Goal: Obtain resource: Download file/media

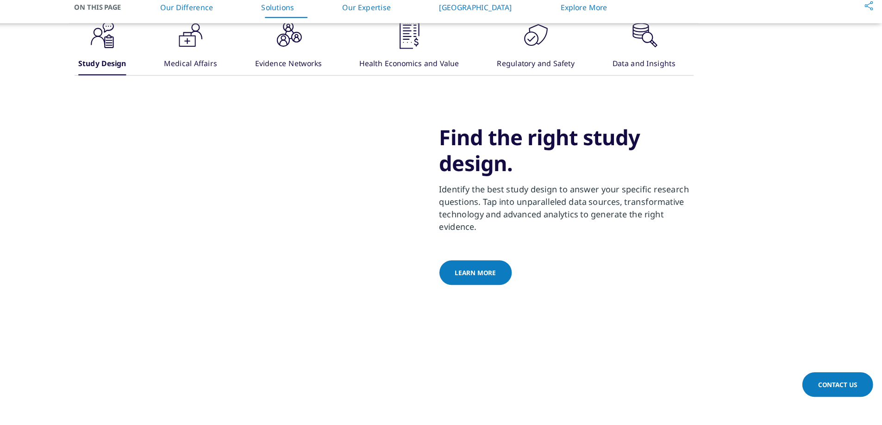
scroll to position [655, 0]
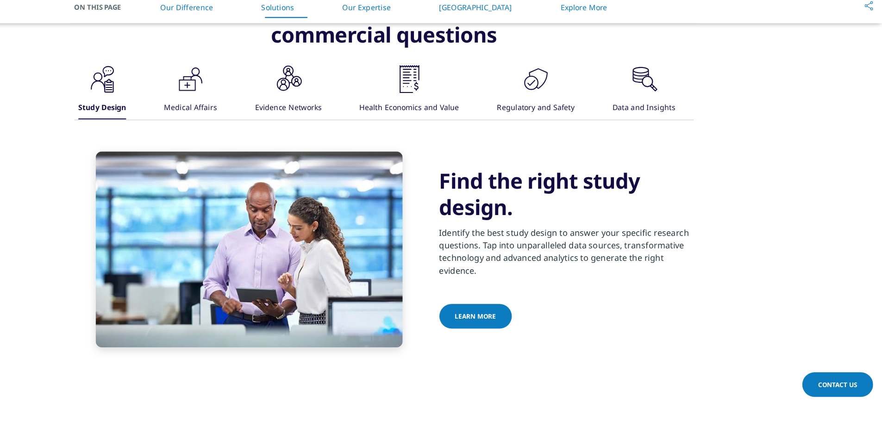
click at [519, 331] on span "Learn more" at bounding box center [522, 329] width 36 height 8
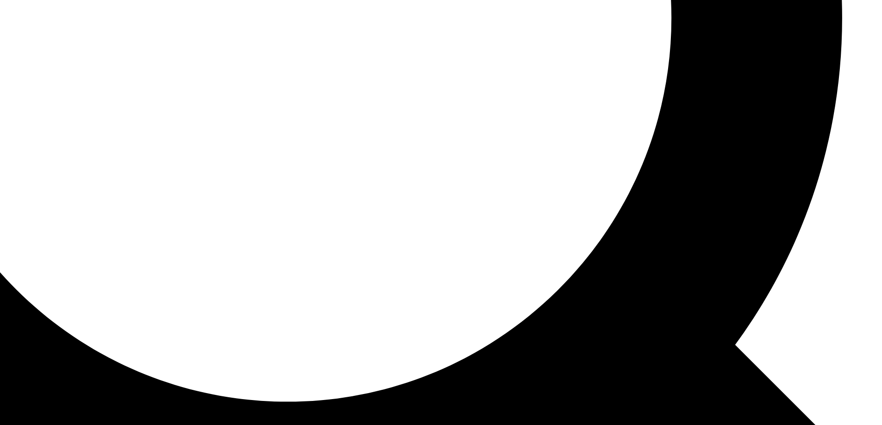
scroll to position [1099, 0]
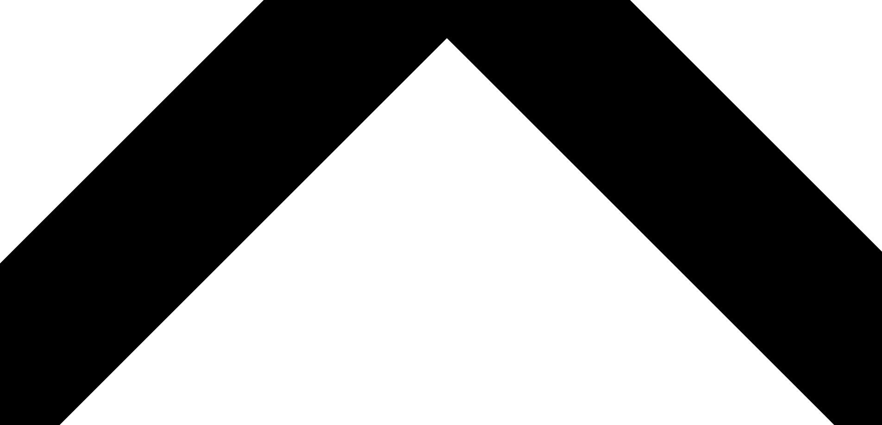
scroll to position [511, 0]
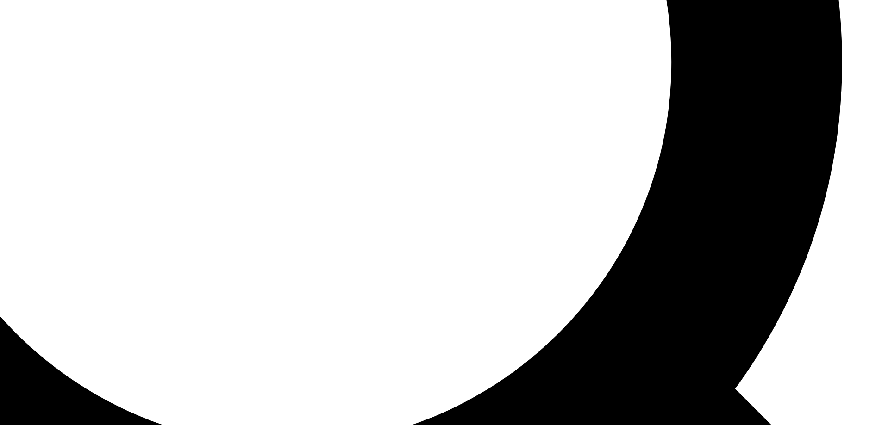
scroll to position [1211, 0]
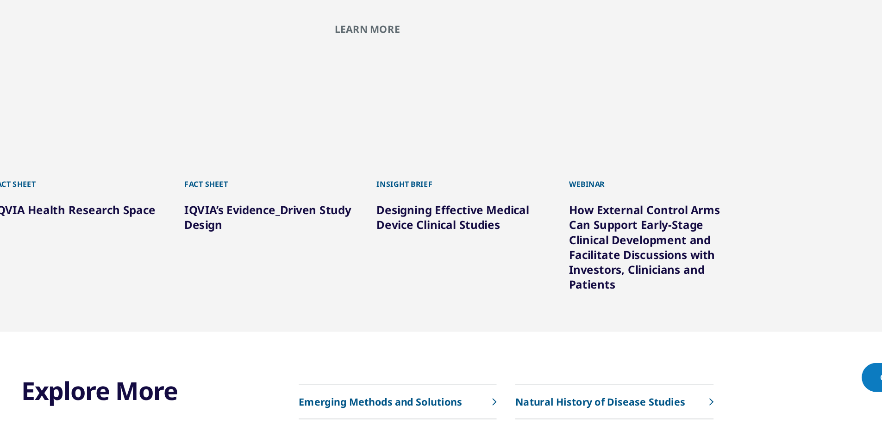
scroll to position [907, 0]
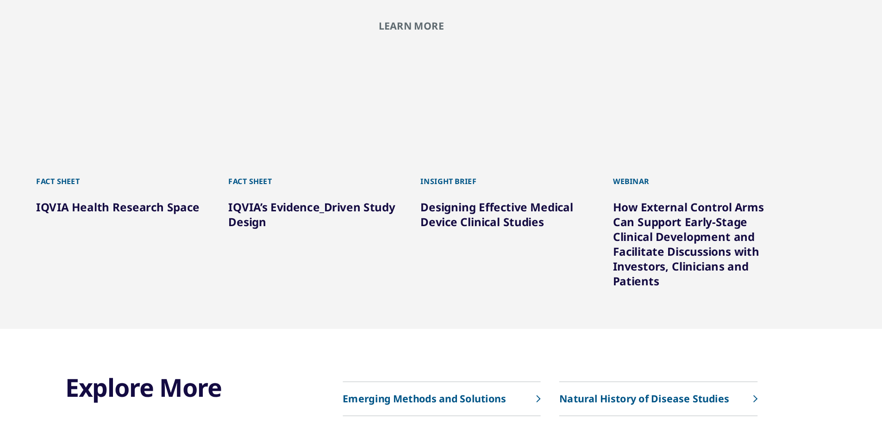
click at [247, 257] on link "IQVIA Health Research Space" at bounding box center [222, 262] width 122 height 11
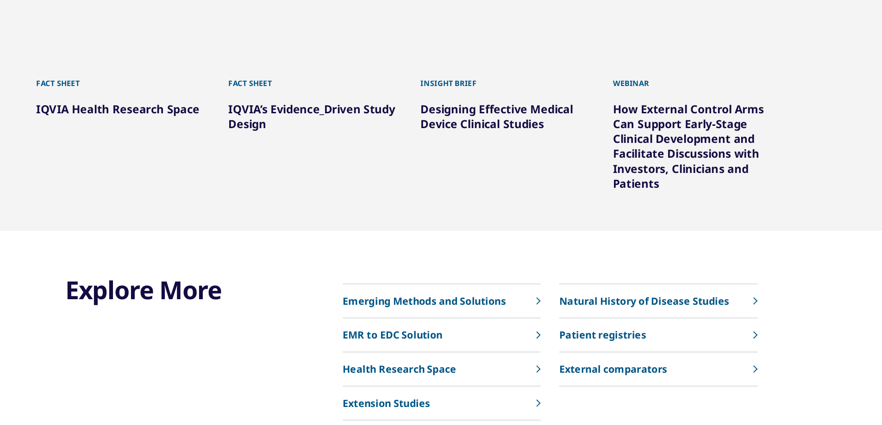
scroll to position [985, 0]
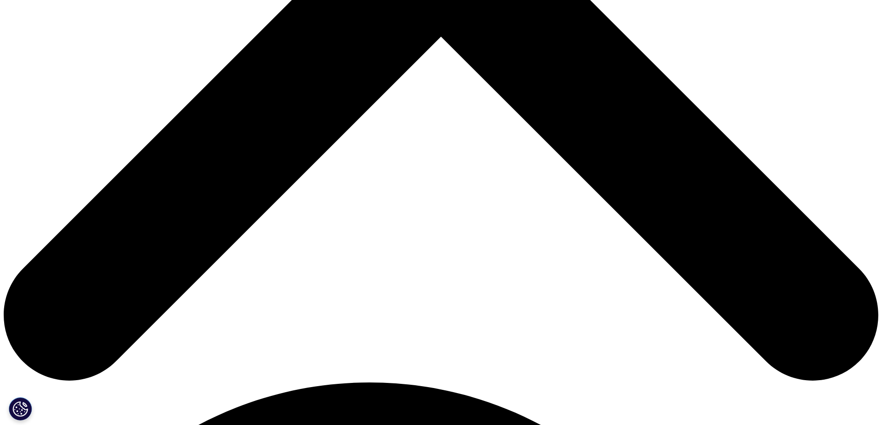
scroll to position [507, 0]
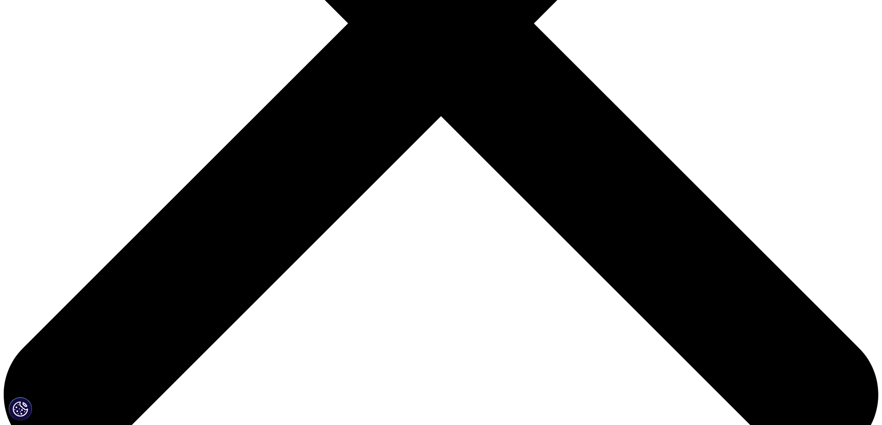
scroll to position [428, 0]
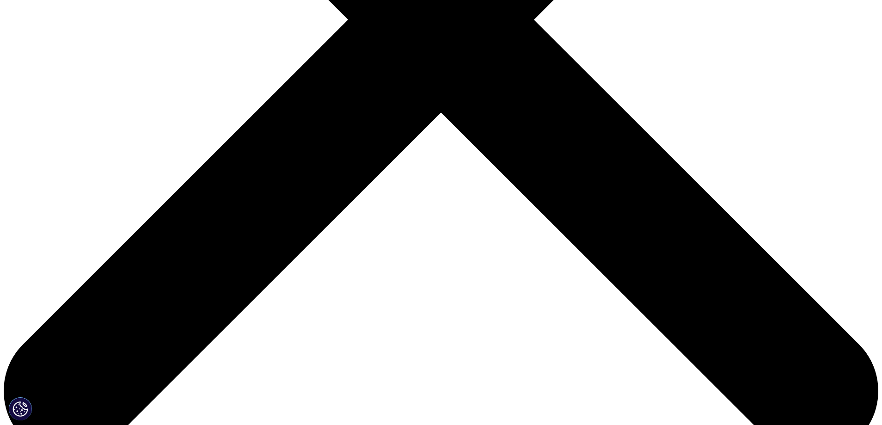
scroll to position [425, 0]
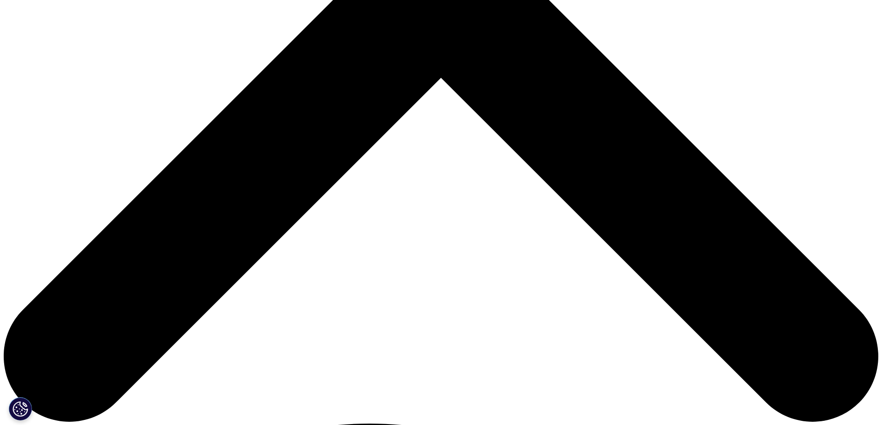
scroll to position [467, 0]
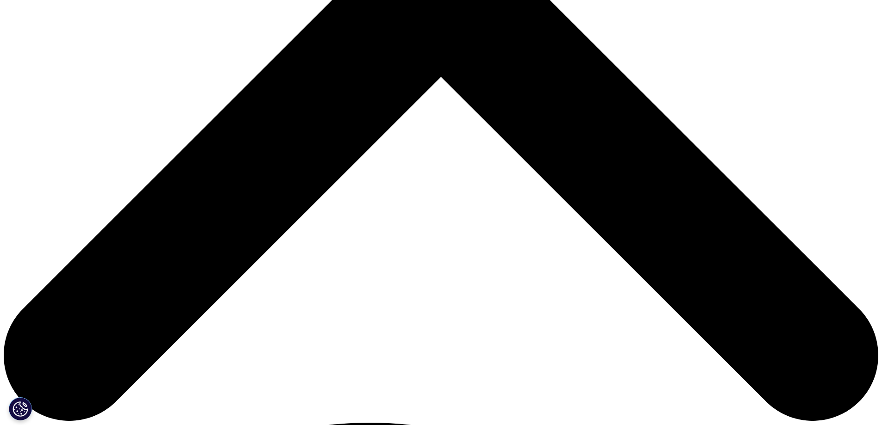
type input "Q"
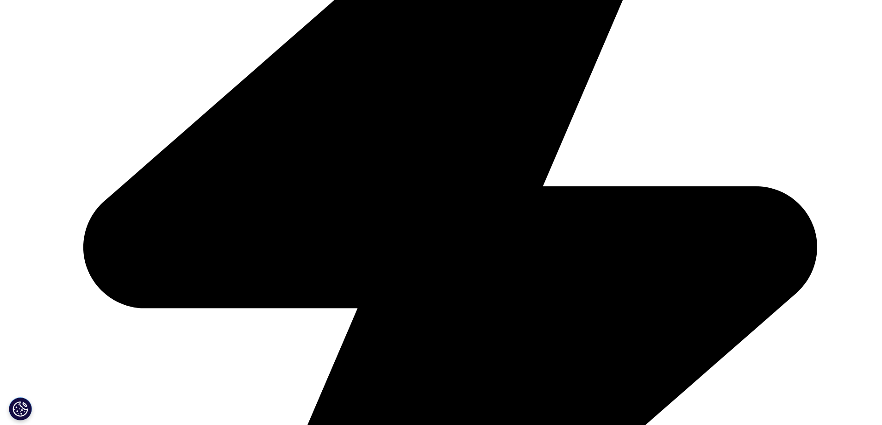
scroll to position [389, 546]
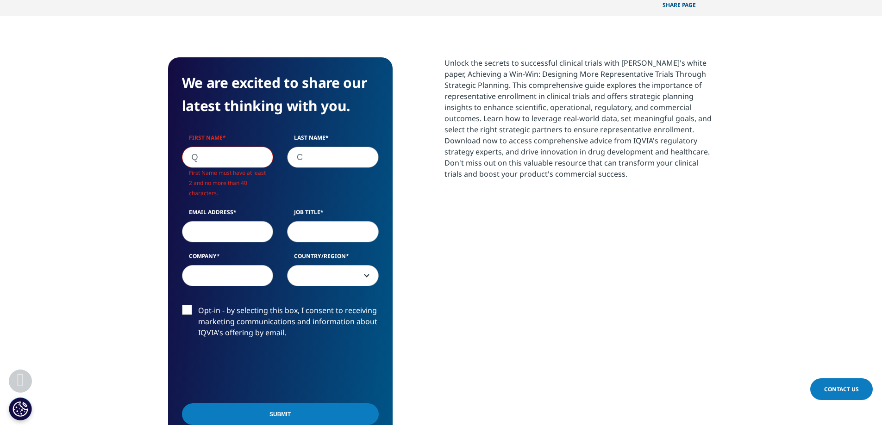
type input "C"
click at [185, 305] on label "Opt-in - by selecting this box, I consent to receiving marketing communications…" at bounding box center [280, 324] width 197 height 38
click at [198, 305] on input "Opt-in - by selecting this box, I consent to receiving marketing communications…" at bounding box center [198, 305] width 0 height 0
click at [218, 147] on input "Q" at bounding box center [228, 157] width 92 height 21
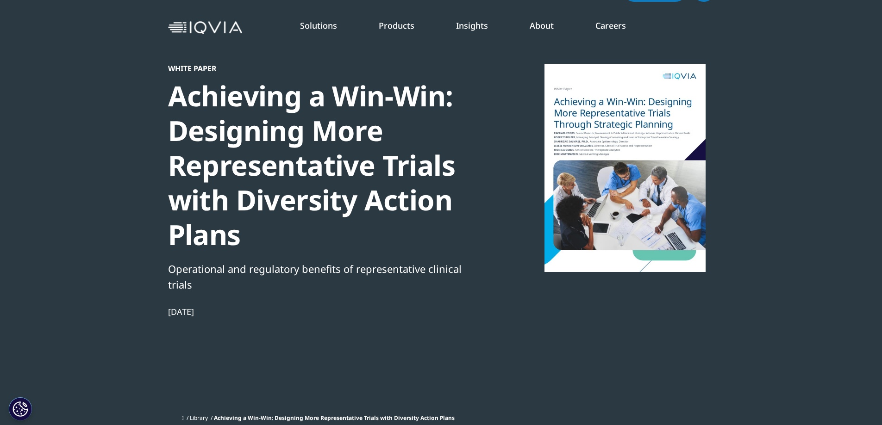
scroll to position [0, 0]
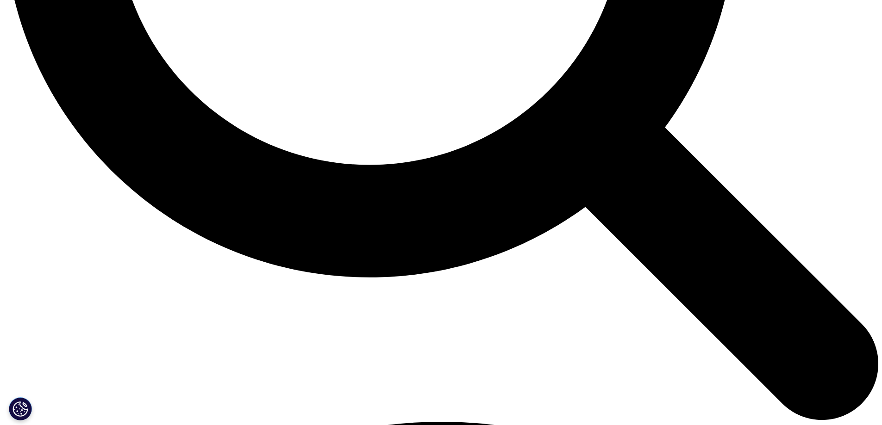
scroll to position [1344, 0]
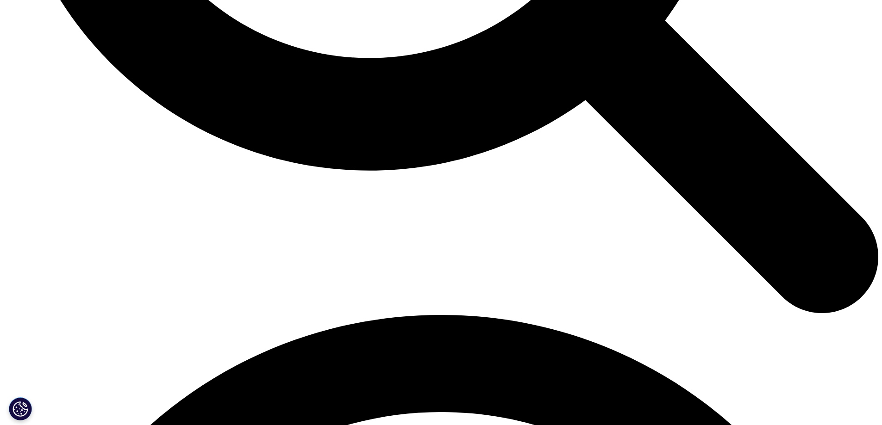
scroll to position [1499, 0]
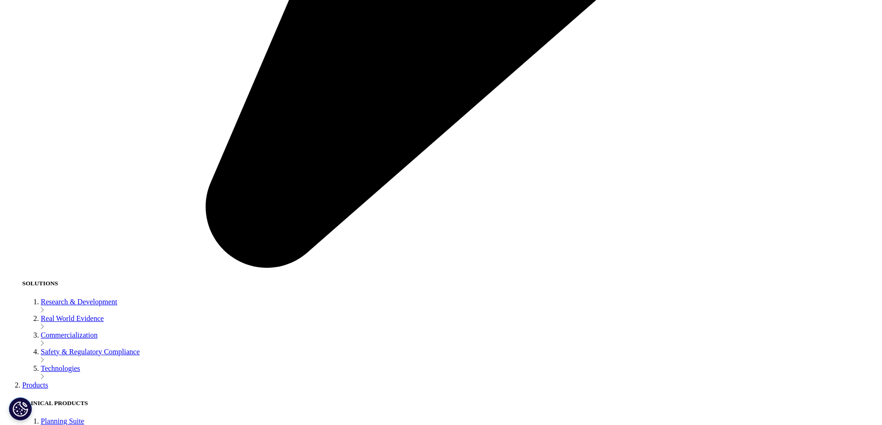
scroll to position [1897, 0]
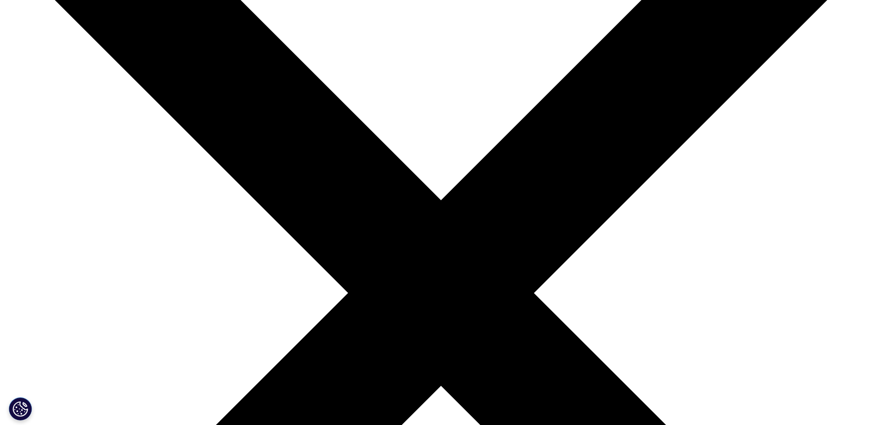
scroll to position [162, 0]
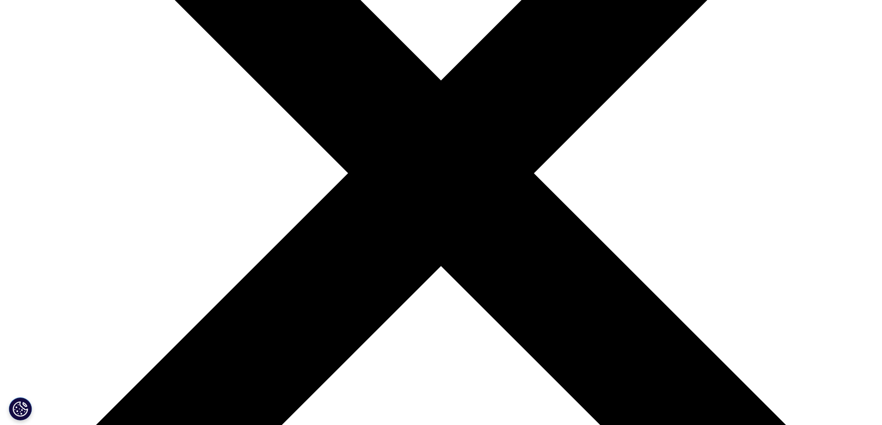
scroll to position [277, 0]
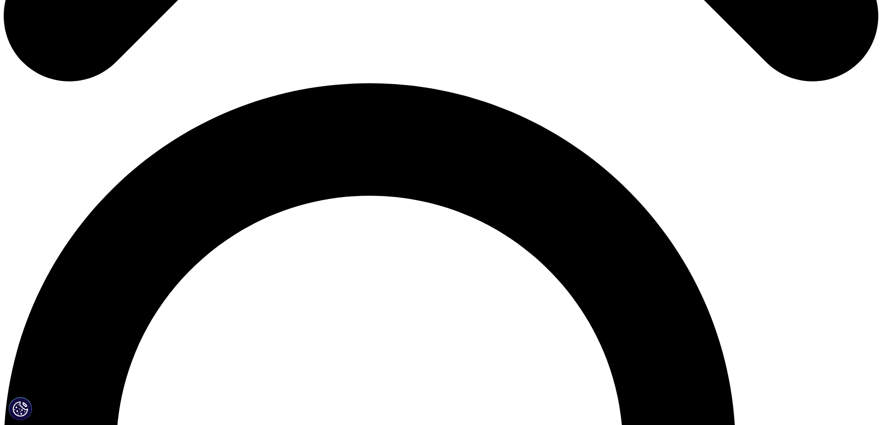
scroll to position [895, 0]
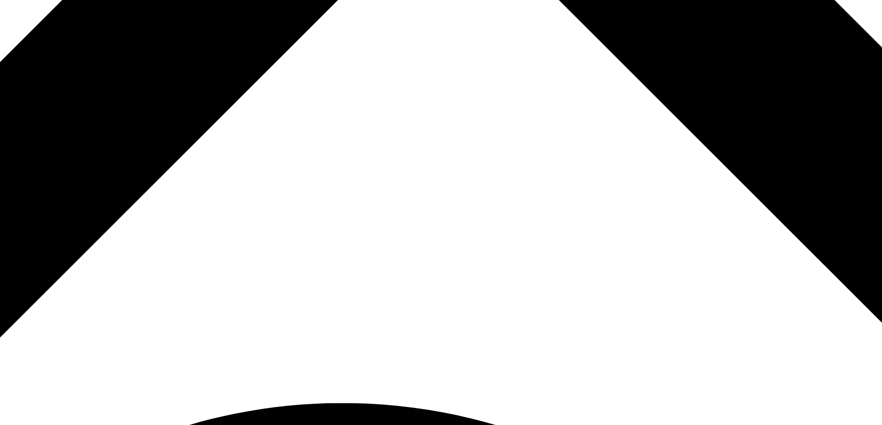
scroll to position [479, 0]
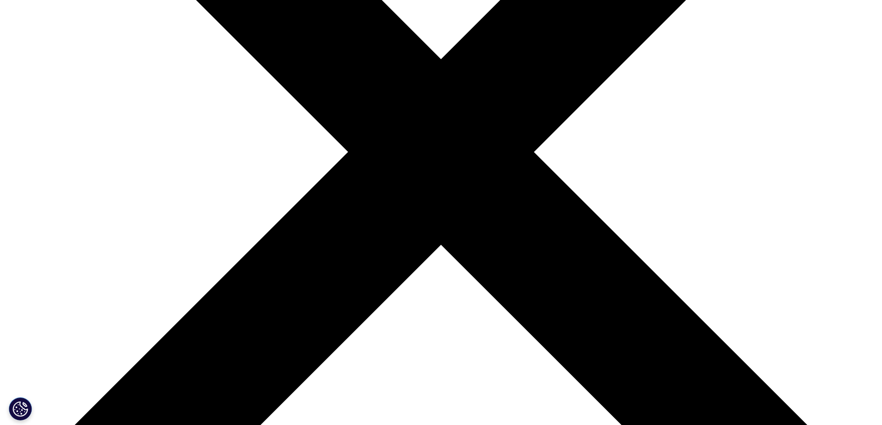
scroll to position [305, 0]
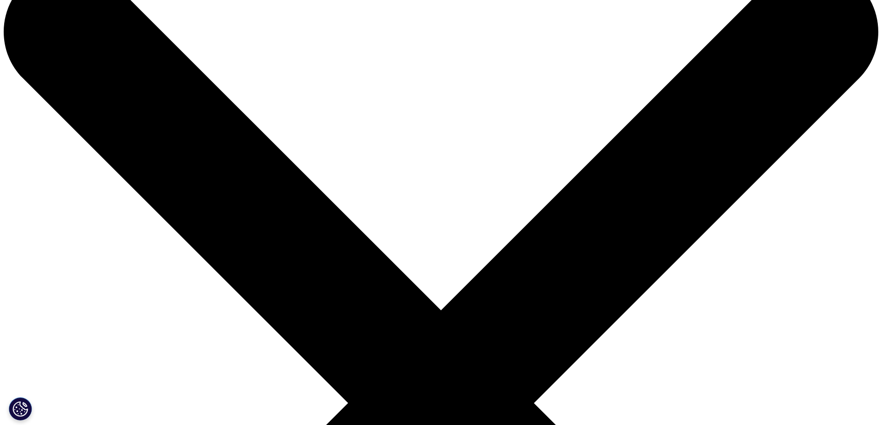
scroll to position [0, 0]
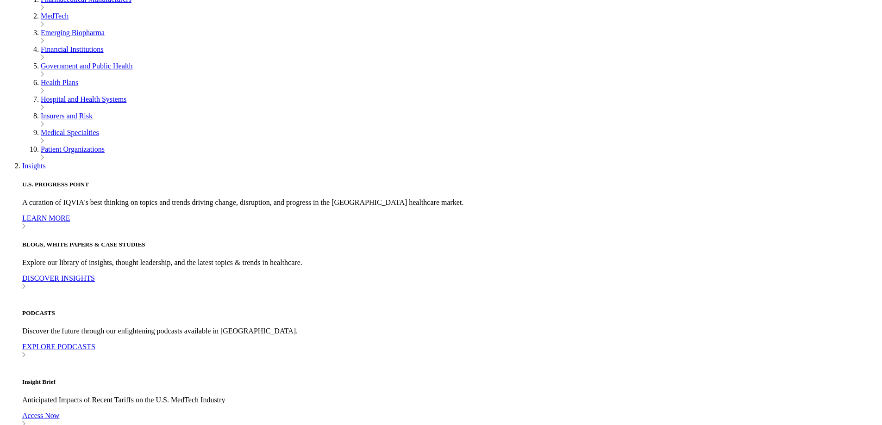
scroll to position [148, 546]
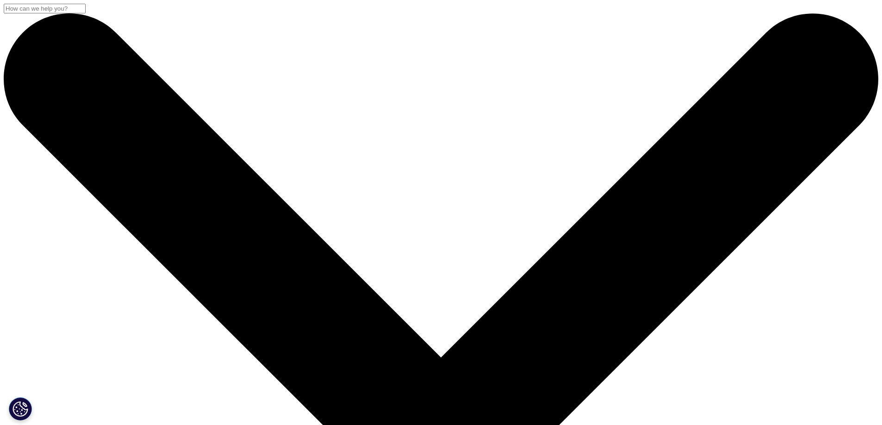
scroll to position [479, 0]
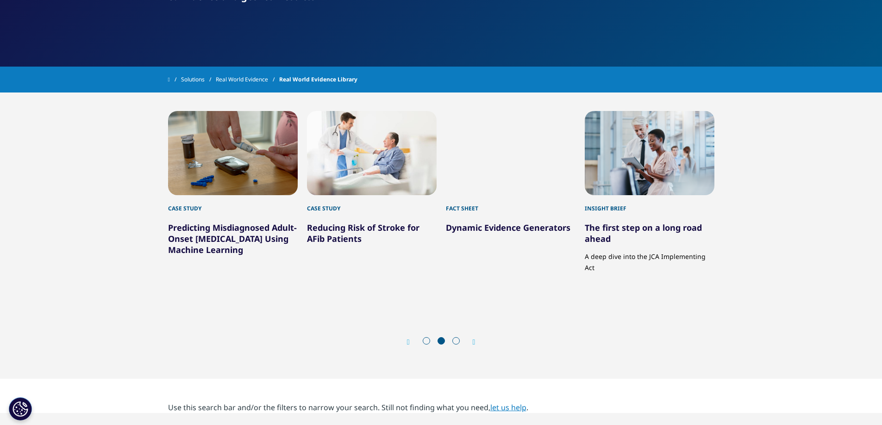
click at [475, 339] on icon "Next slide" at bounding box center [474, 342] width 3 height 7
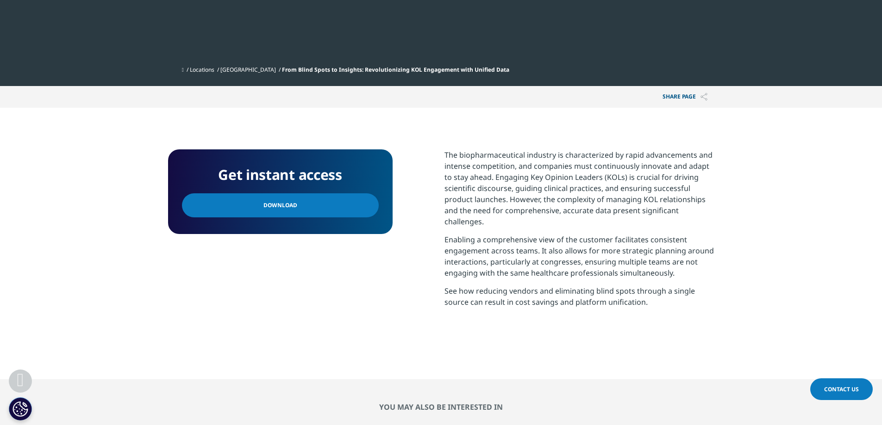
scroll to position [330, 0]
click at [302, 203] on link "Download" at bounding box center [280, 205] width 197 height 24
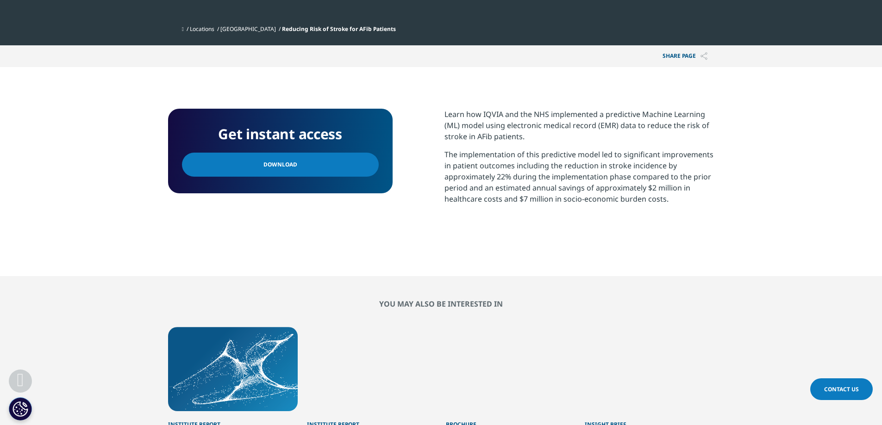
scroll to position [363, 0]
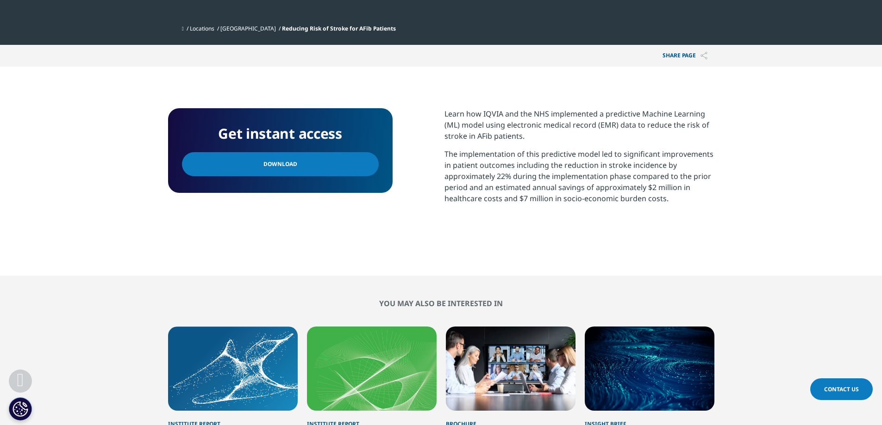
click at [293, 166] on link "Download" at bounding box center [280, 164] width 197 height 24
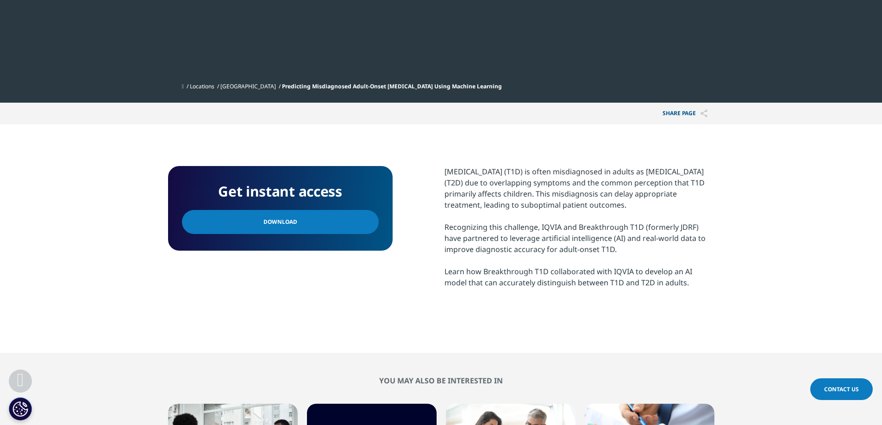
scroll to position [313, 0]
click at [282, 225] on span "Download" at bounding box center [280, 222] width 34 height 10
